Goal: Information Seeking & Learning: Check status

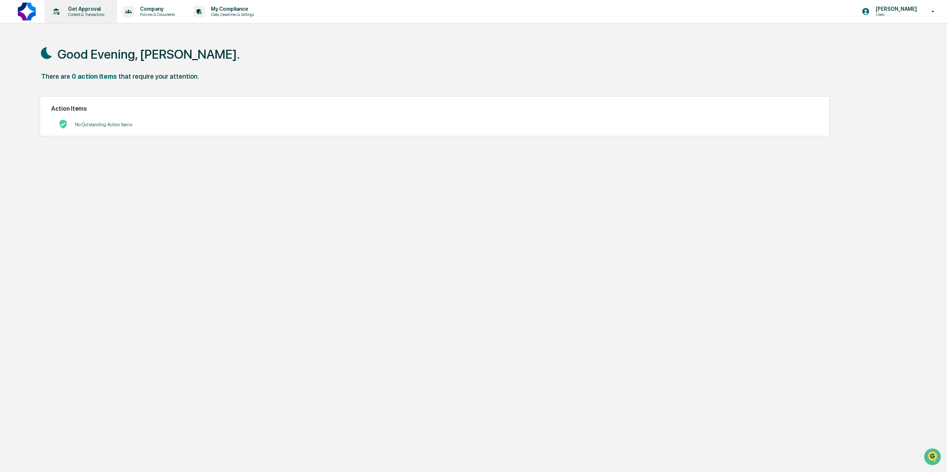
click at [78, 12] on p "Get Approval" at bounding box center [85, 9] width 46 height 6
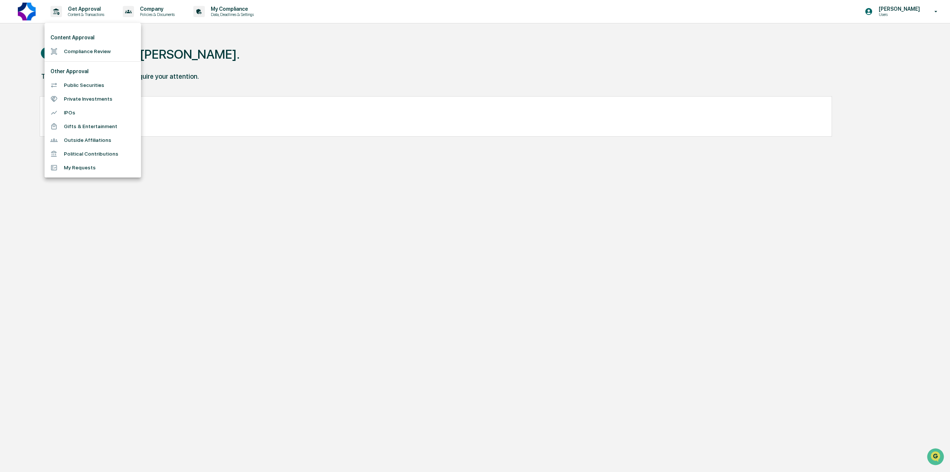
click at [83, 102] on li "Private Investments" at bounding box center [93, 99] width 97 height 14
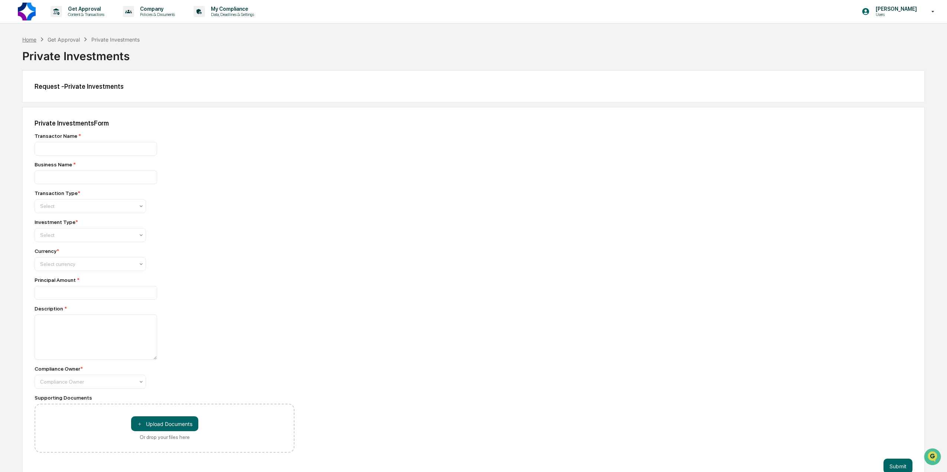
click at [31, 39] on div "Home" at bounding box center [29, 39] width 14 height 6
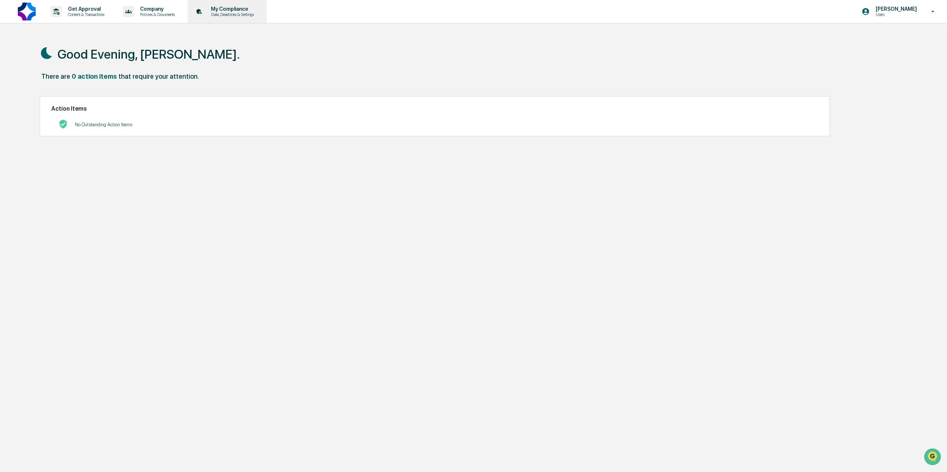
click at [239, 16] on p "Data, Deadlines & Settings" at bounding box center [231, 14] width 53 height 5
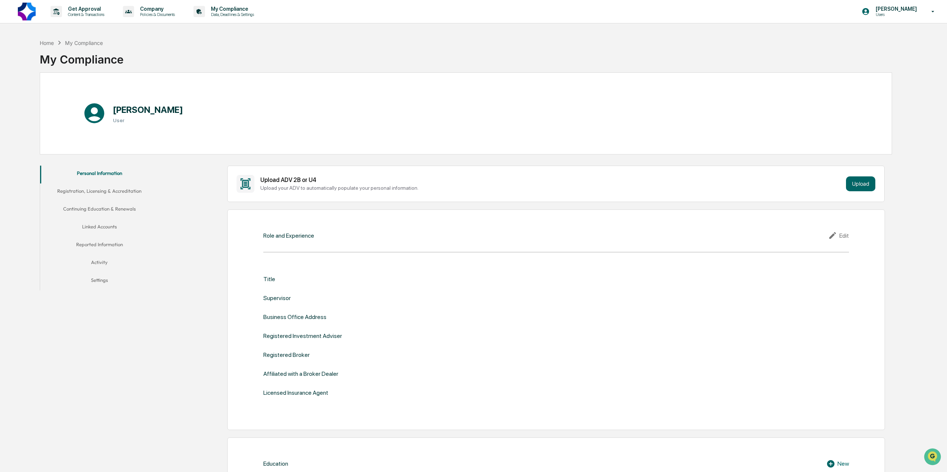
click at [97, 261] on button "Activity" at bounding box center [99, 264] width 119 height 18
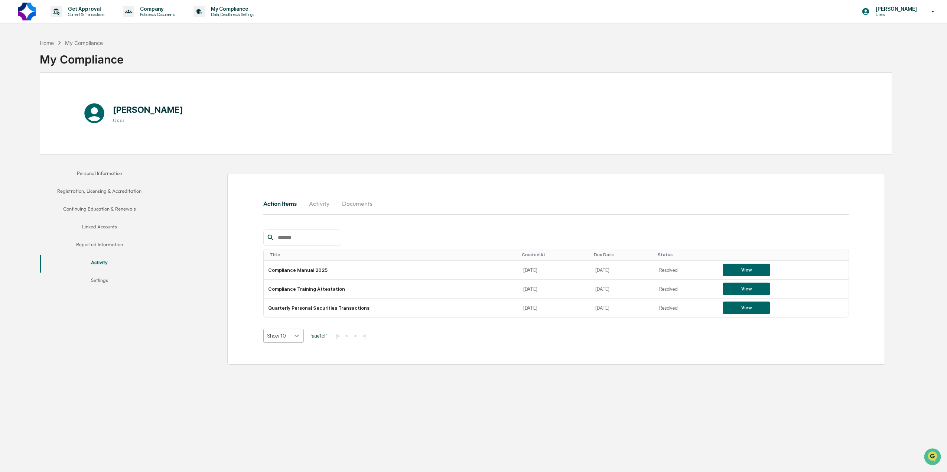
click at [297, 337] on icon at bounding box center [296, 336] width 4 height 3
click at [290, 380] on div "Show 20" at bounding box center [283, 377] width 40 height 12
click at [297, 337] on icon at bounding box center [297, 336] width 4 height 3
click at [291, 400] on div "Show 100" at bounding box center [283, 401] width 41 height 12
click at [323, 207] on button "Activity" at bounding box center [319, 204] width 33 height 18
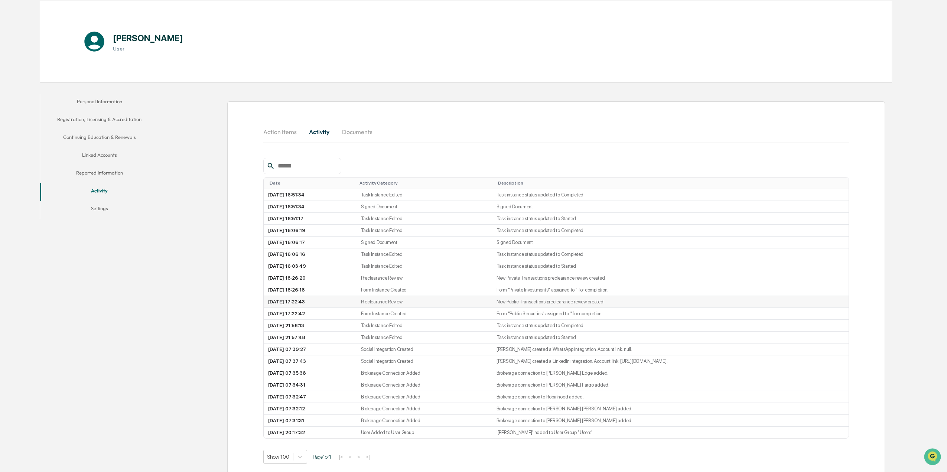
scroll to position [74, 0]
click at [436, 276] on td "Preclearance Review" at bounding box center [423, 276] width 135 height 12
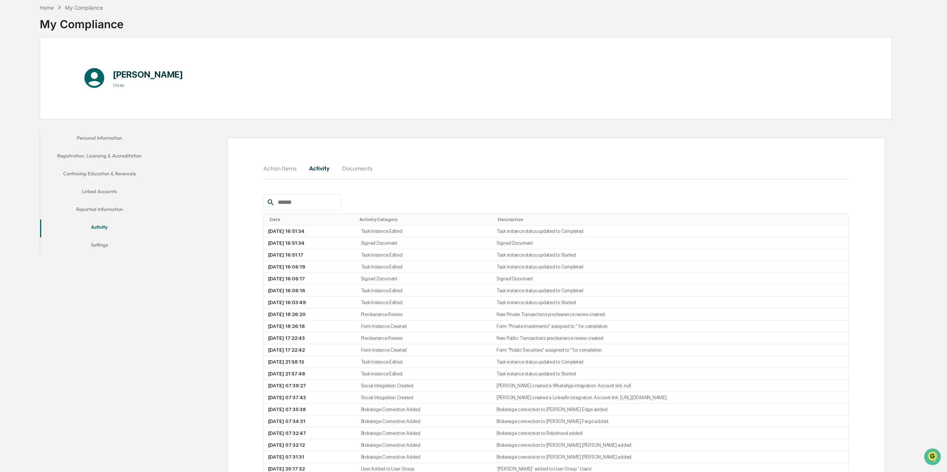
scroll to position [0, 0]
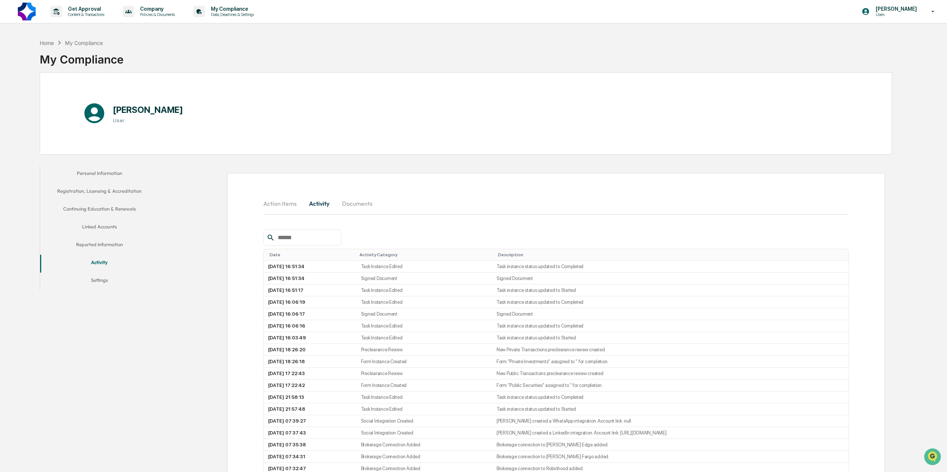
click at [102, 245] on button "Reported Information" at bounding box center [99, 246] width 119 height 18
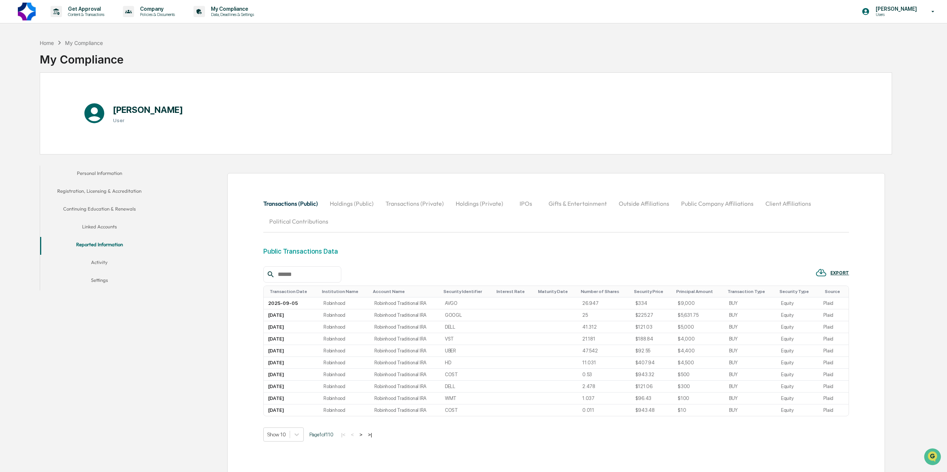
click at [346, 203] on button "Holdings (Public)" at bounding box center [352, 204] width 56 height 18
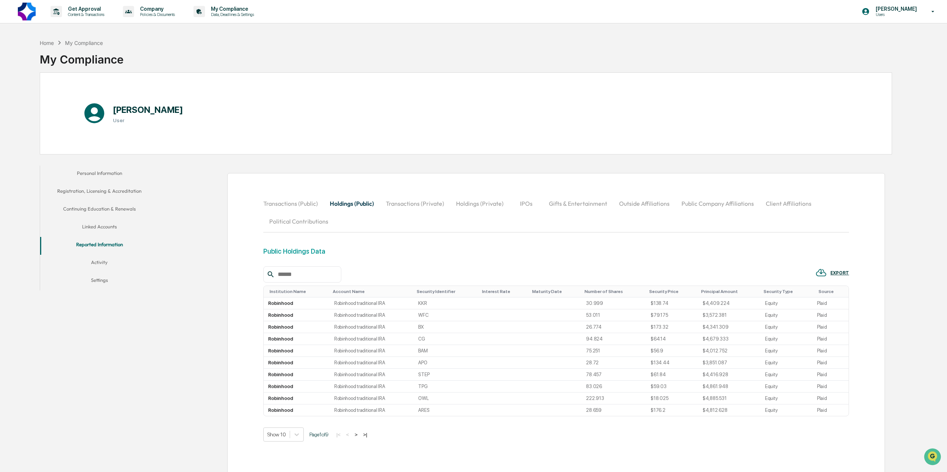
click at [404, 200] on button "Transactions (Private)" at bounding box center [415, 204] width 70 height 18
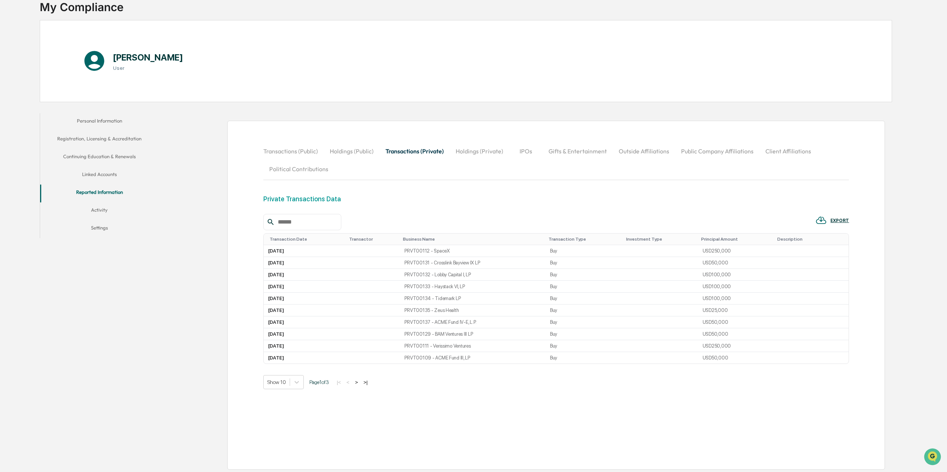
scroll to position [54, 0]
click at [295, 380] on icon at bounding box center [296, 380] width 7 height 7
click at [288, 449] on div "Show 100" at bounding box center [283, 446] width 40 height 12
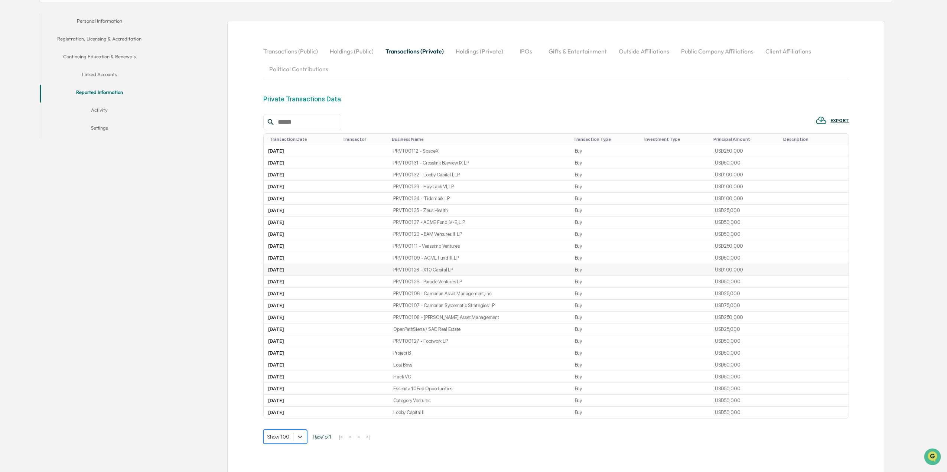
scroll to position [97, 0]
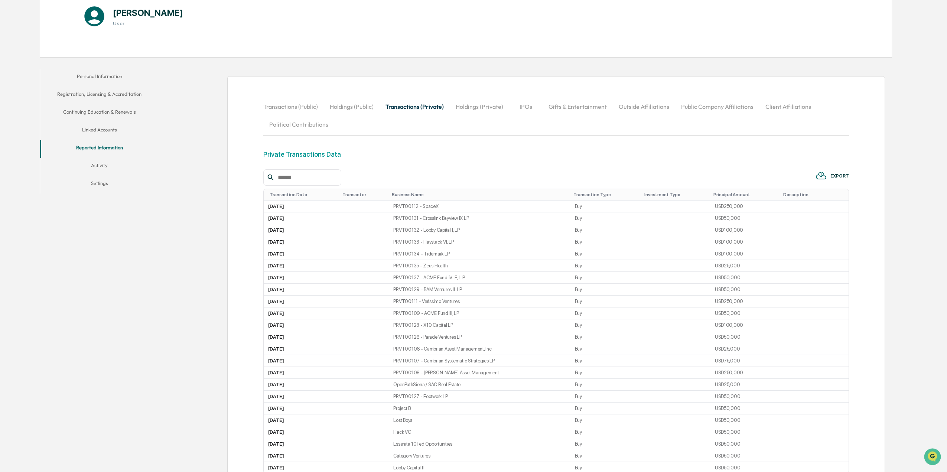
click at [293, 194] on div "Transaction Date" at bounding box center [303, 194] width 67 height 5
click at [294, 194] on div "Transaction Date ▲" at bounding box center [306, 194] width 72 height 5
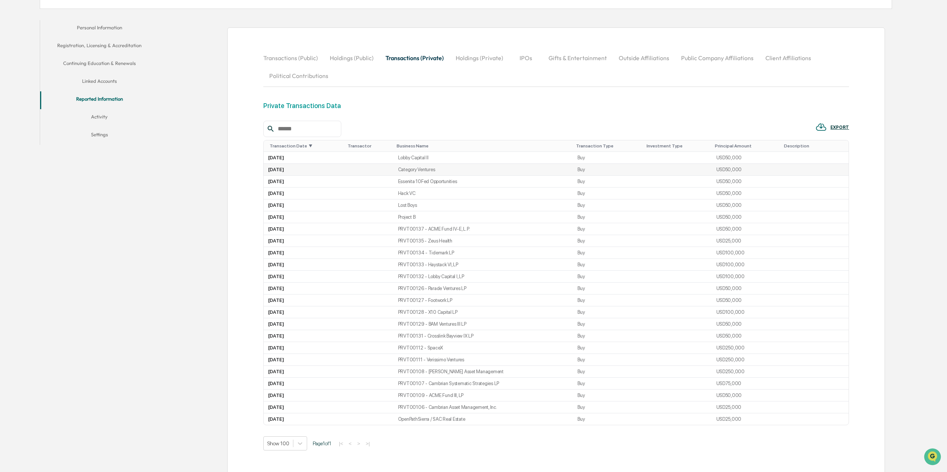
scroll to position [148, 0]
click at [484, 58] on button "Holdings (Private)" at bounding box center [479, 55] width 59 height 18
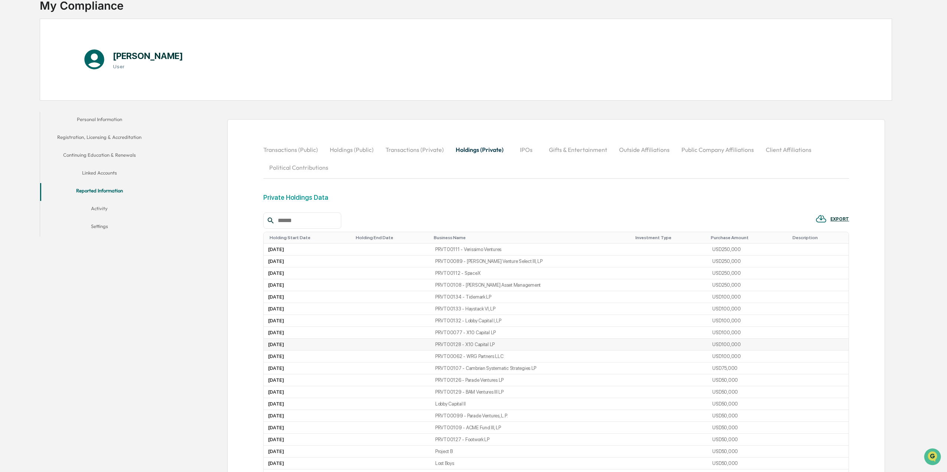
scroll to position [0, 0]
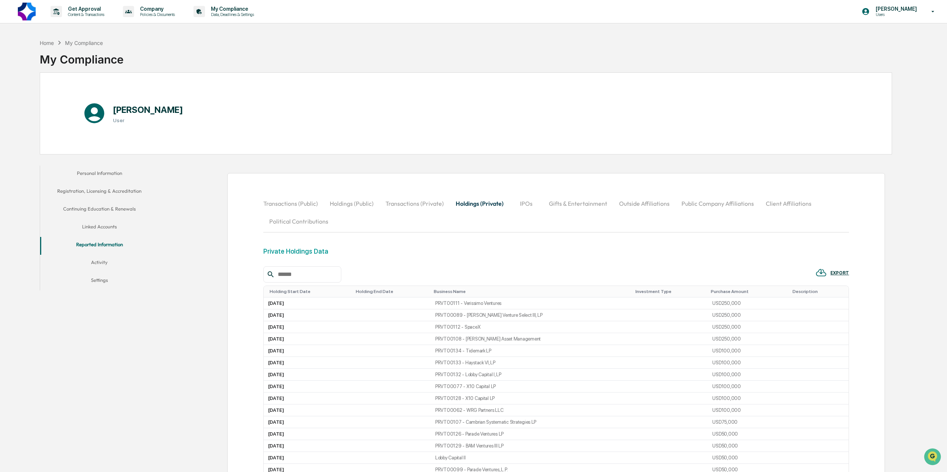
click at [101, 261] on button "Activity" at bounding box center [99, 264] width 119 height 18
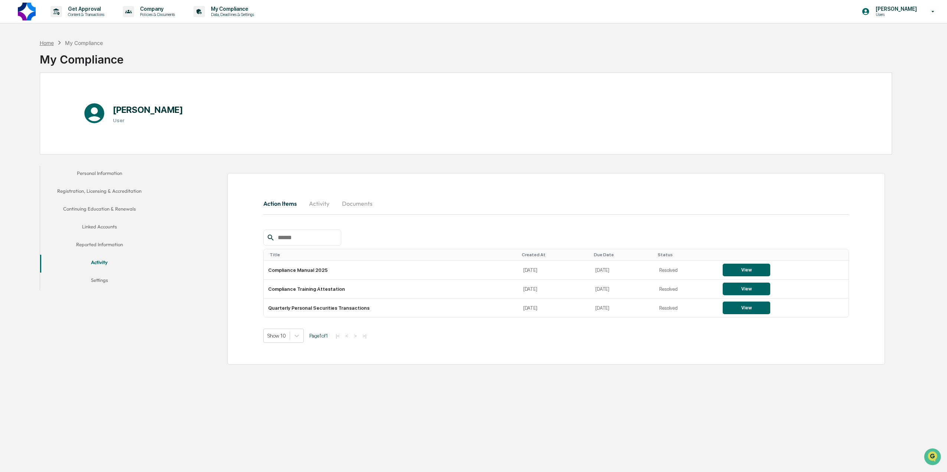
click at [44, 43] on div "Home" at bounding box center [47, 43] width 14 height 6
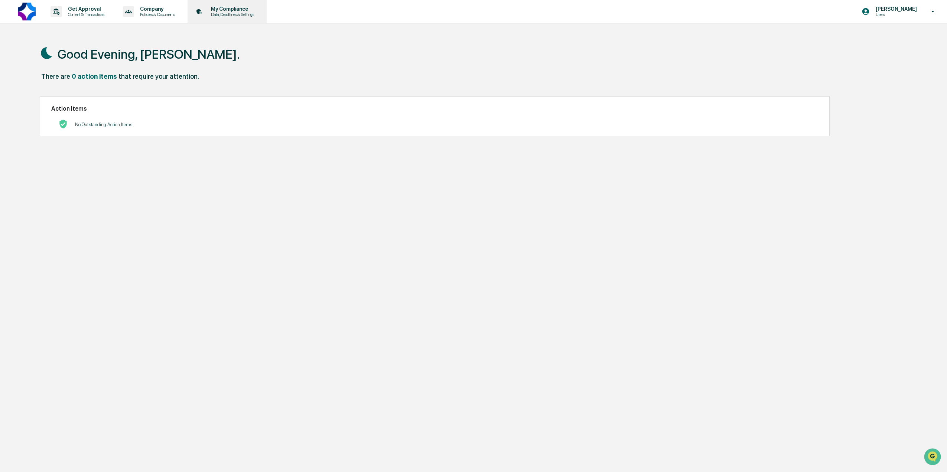
click at [225, 11] on p "My Compliance" at bounding box center [231, 9] width 53 height 6
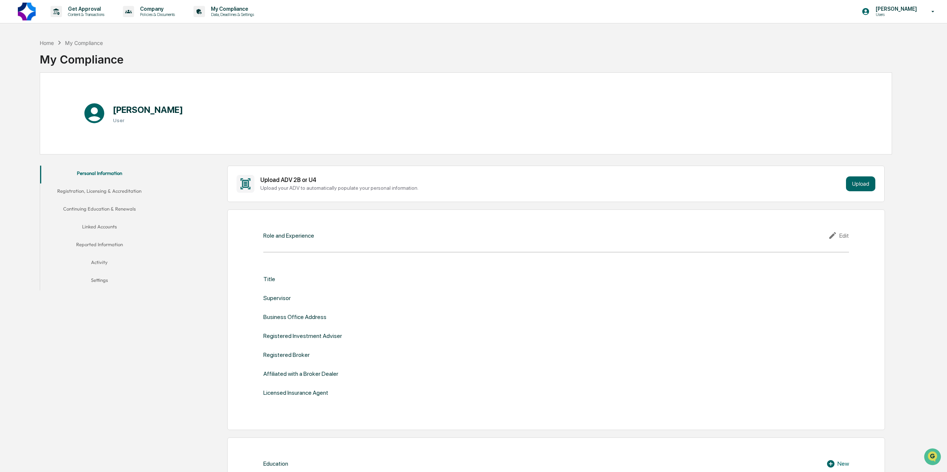
click at [110, 190] on button "Registration, Licensing & Accreditation" at bounding box center [99, 192] width 119 height 18
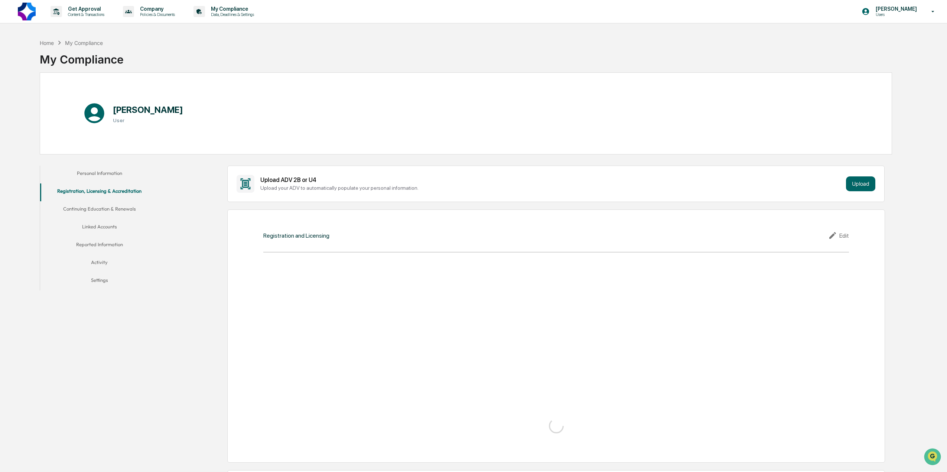
click at [114, 207] on button "Continuing Education & Renewals" at bounding box center [99, 210] width 119 height 18
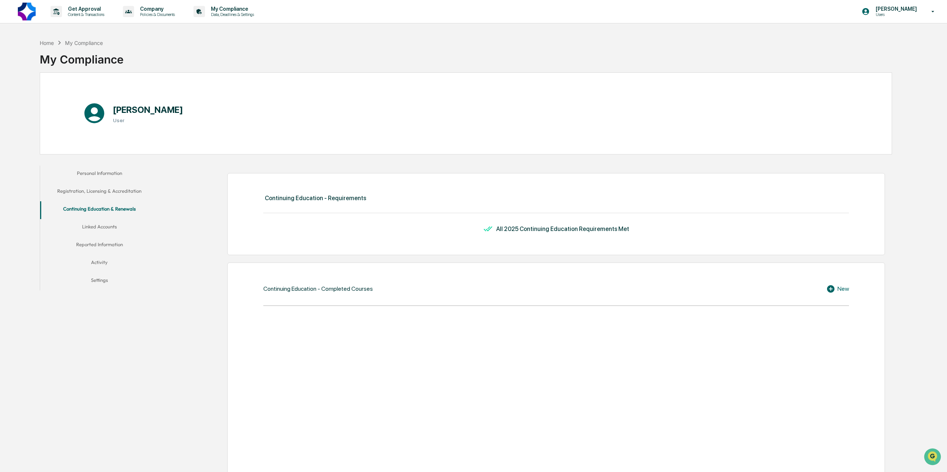
click at [103, 229] on button "Linked Accounts" at bounding box center [99, 228] width 119 height 18
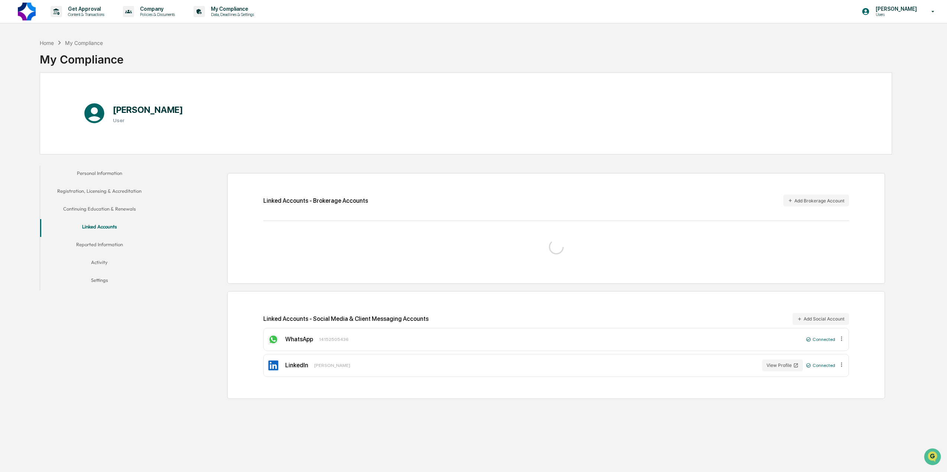
click at [101, 245] on button "Reported Information" at bounding box center [99, 246] width 119 height 18
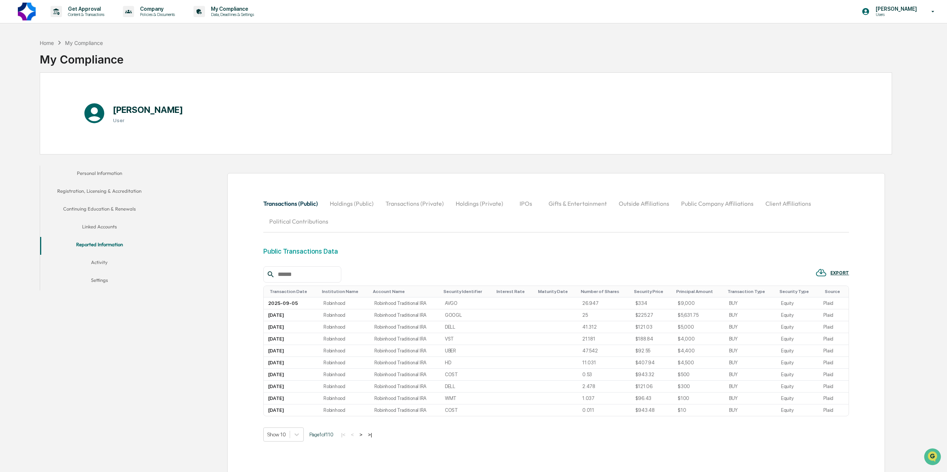
click at [407, 204] on button "Transactions (Private)" at bounding box center [414, 204] width 70 height 18
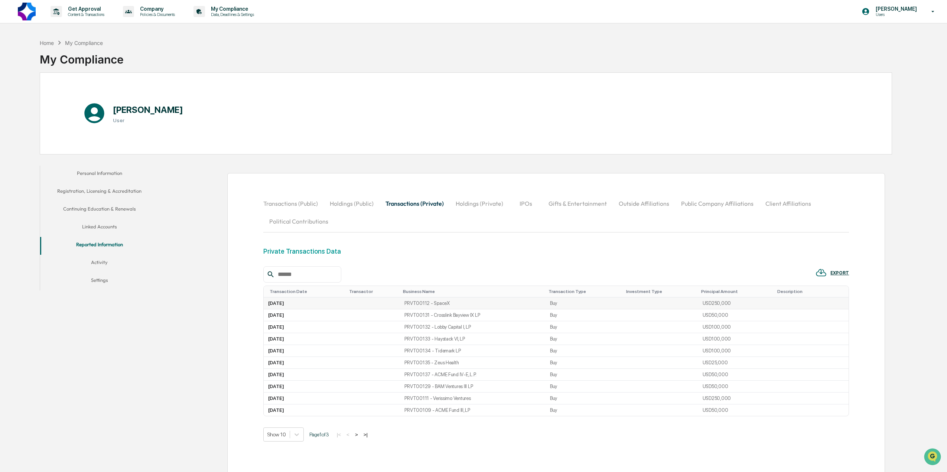
click at [418, 305] on td "PRVT00112 - SpaceX" at bounding box center [473, 303] width 146 height 12
click at [297, 271] on input "text" at bounding box center [306, 275] width 63 height 10
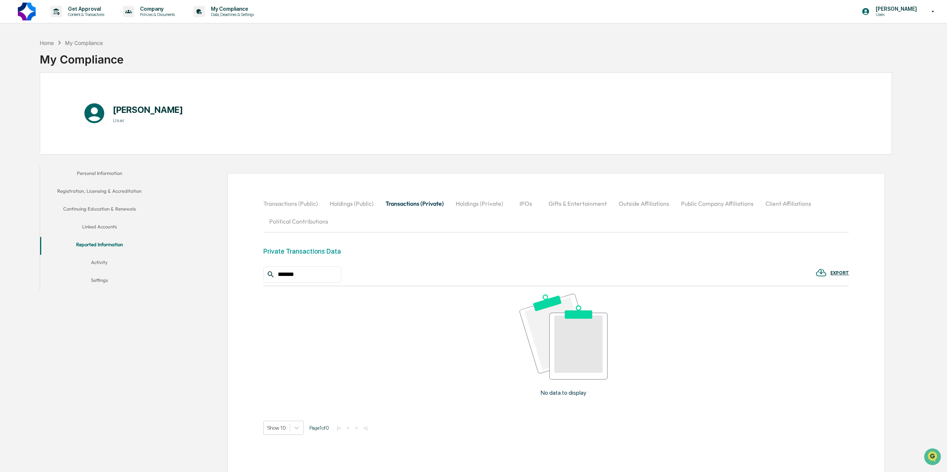
type input "*******"
